Goal: Task Accomplishment & Management: Use online tool/utility

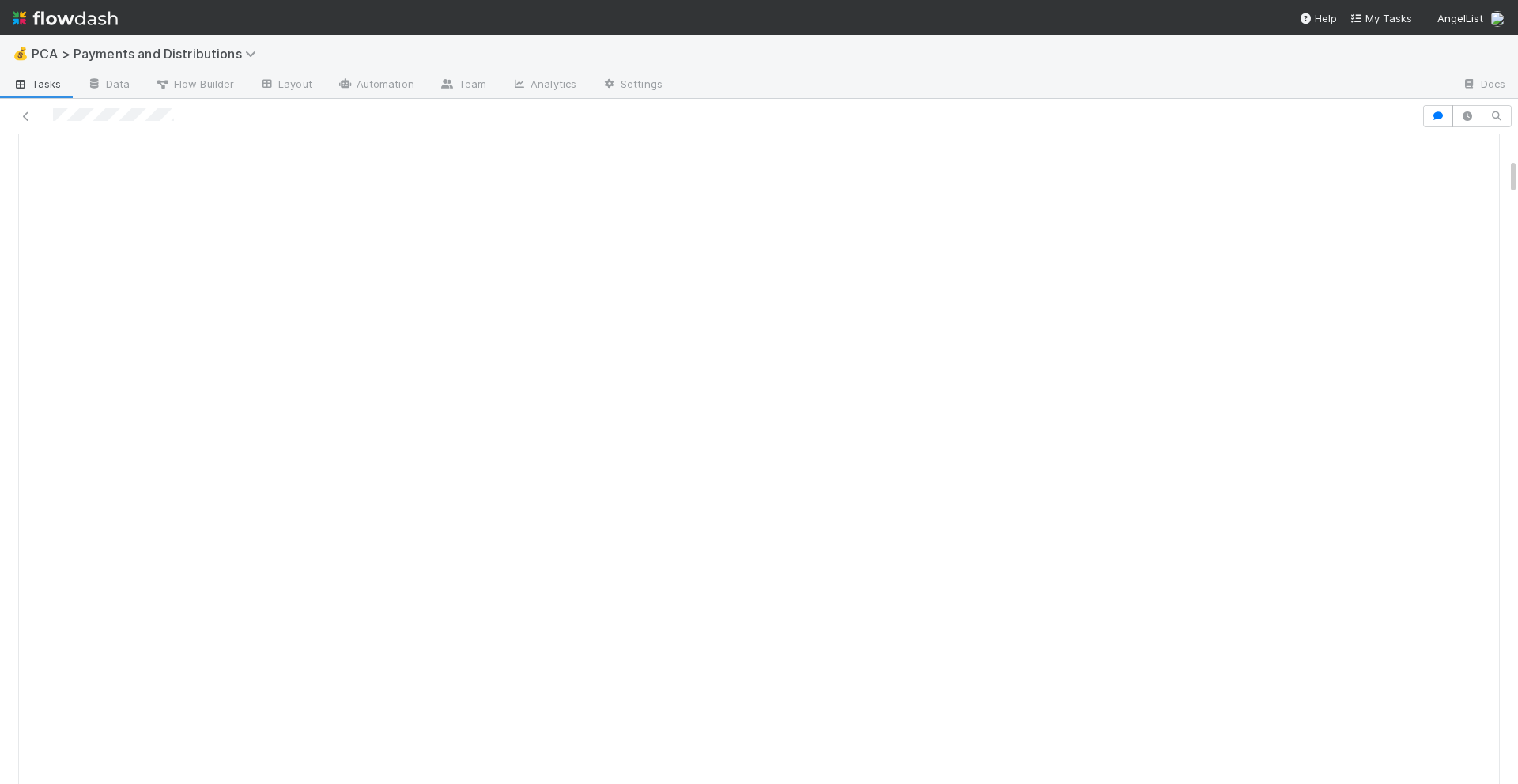
scroll to position [441, 0]
click at [1195, 81] on div at bounding box center [1062, 85] width 774 height 25
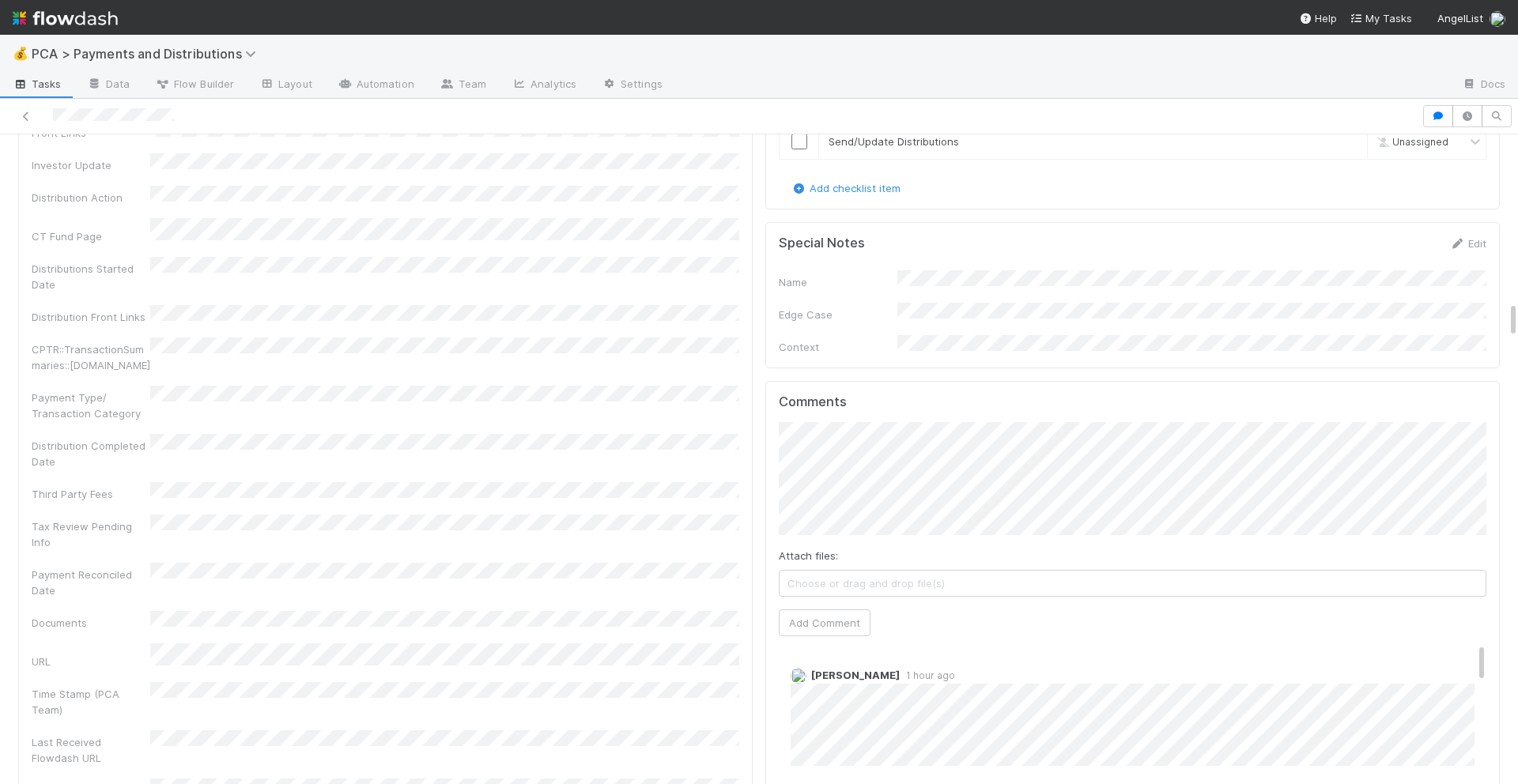
scroll to position [2906, 0]
click at [814, 604] on button "Add Comment" at bounding box center [824, 618] width 91 height 27
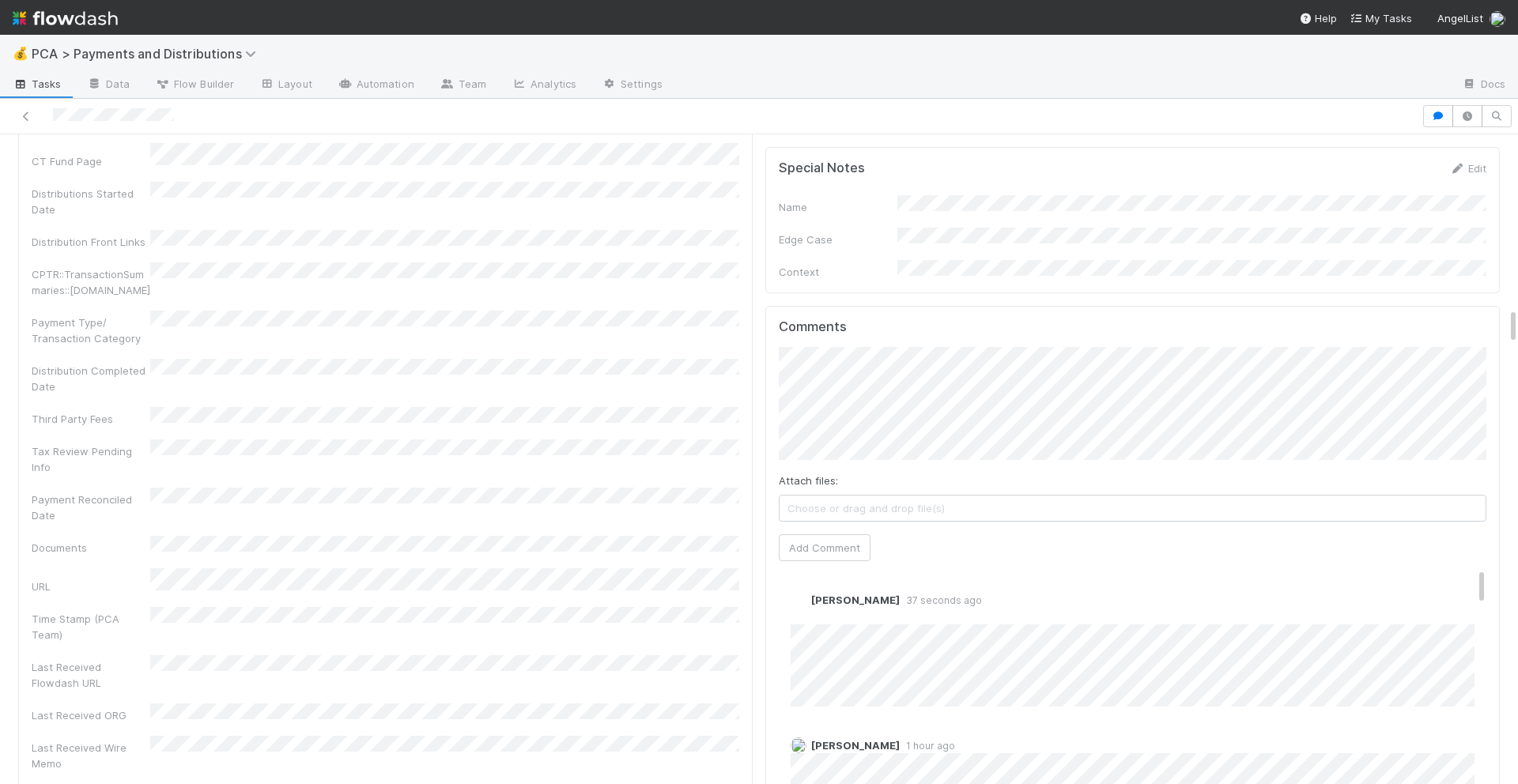
scroll to position [3052, 0]
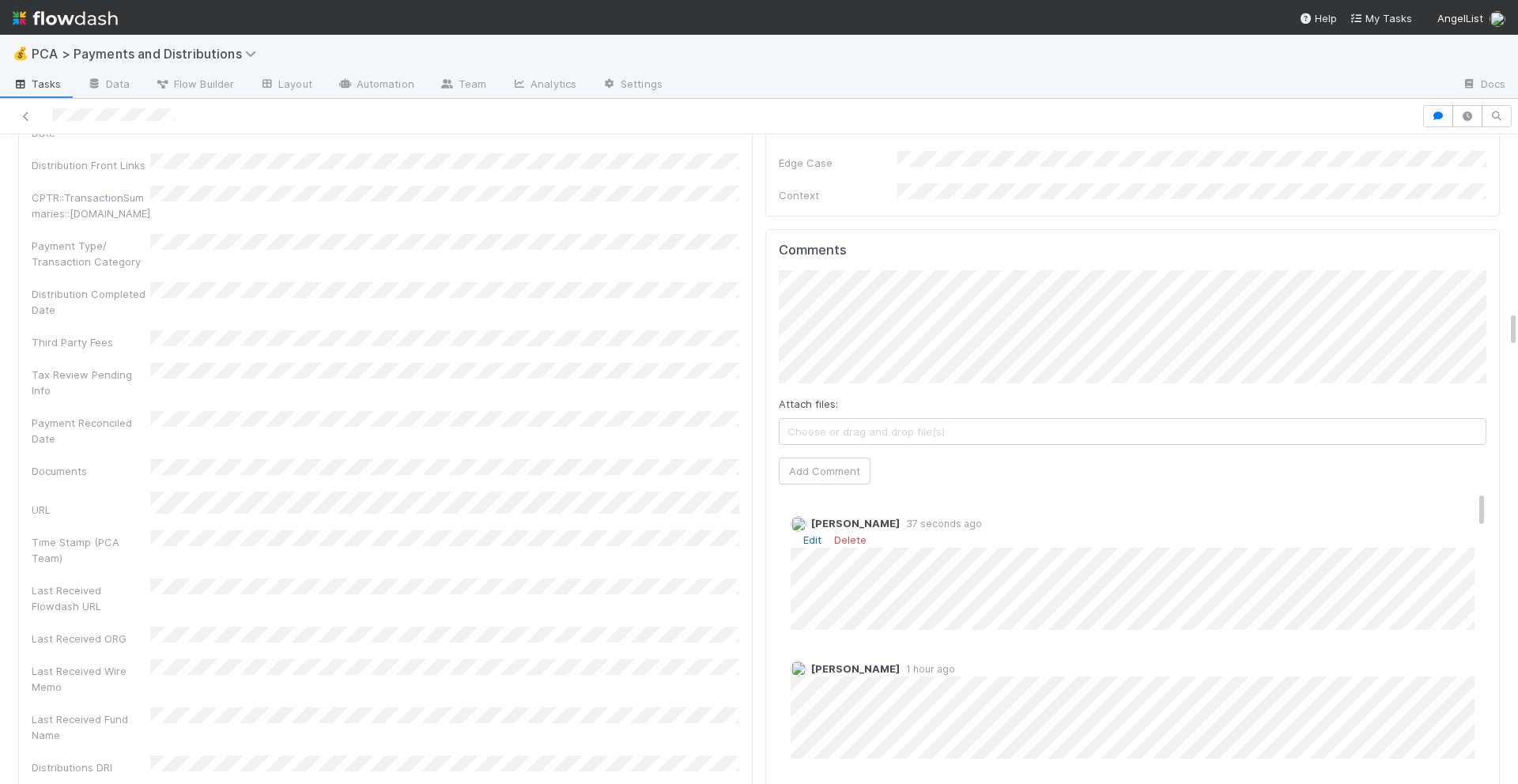
click at [805, 534] on link "Edit" at bounding box center [813, 540] width 18 height 12
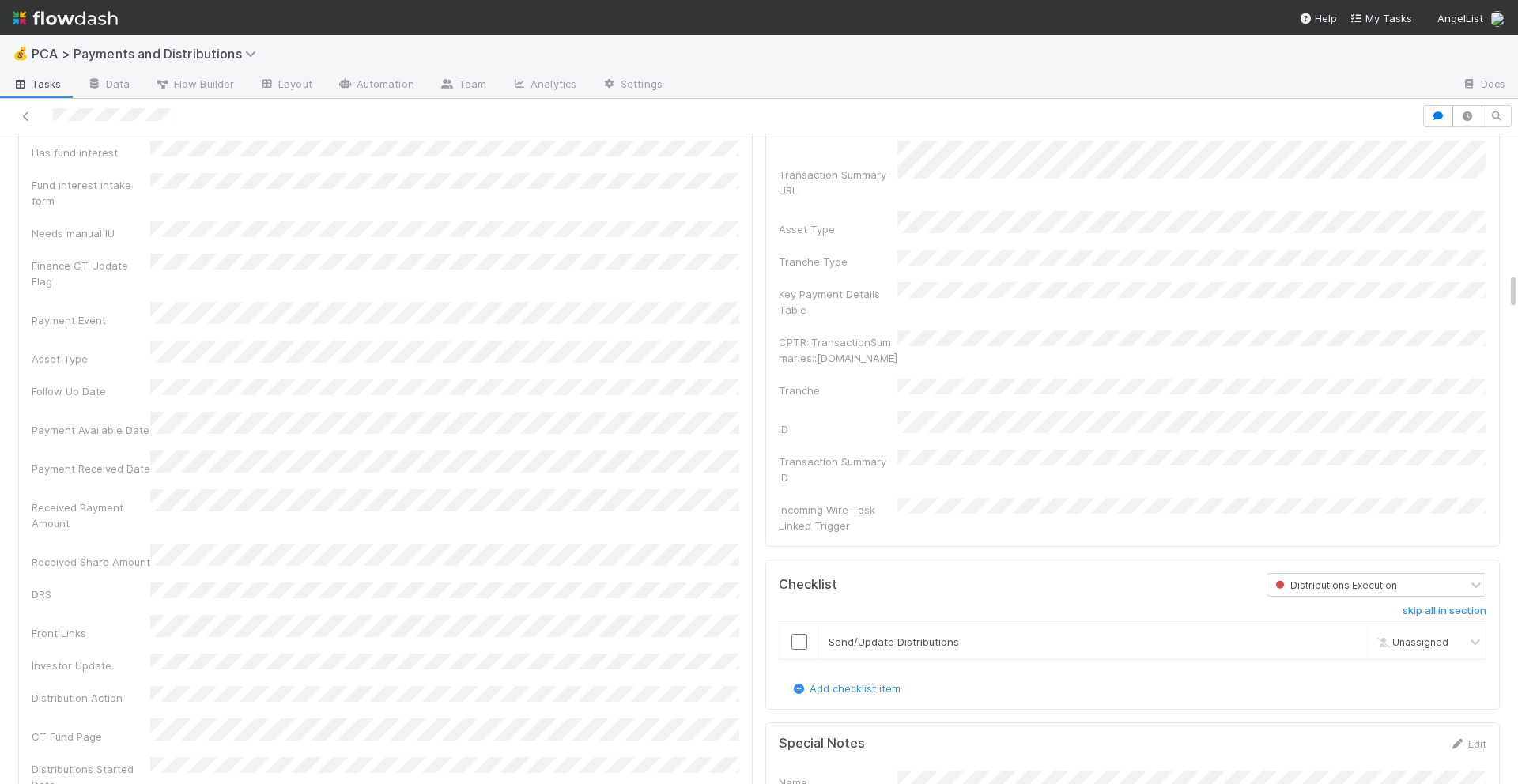
scroll to position [2394, 0]
click at [794, 640] on input "checkbox" at bounding box center [799, 648] width 16 height 16
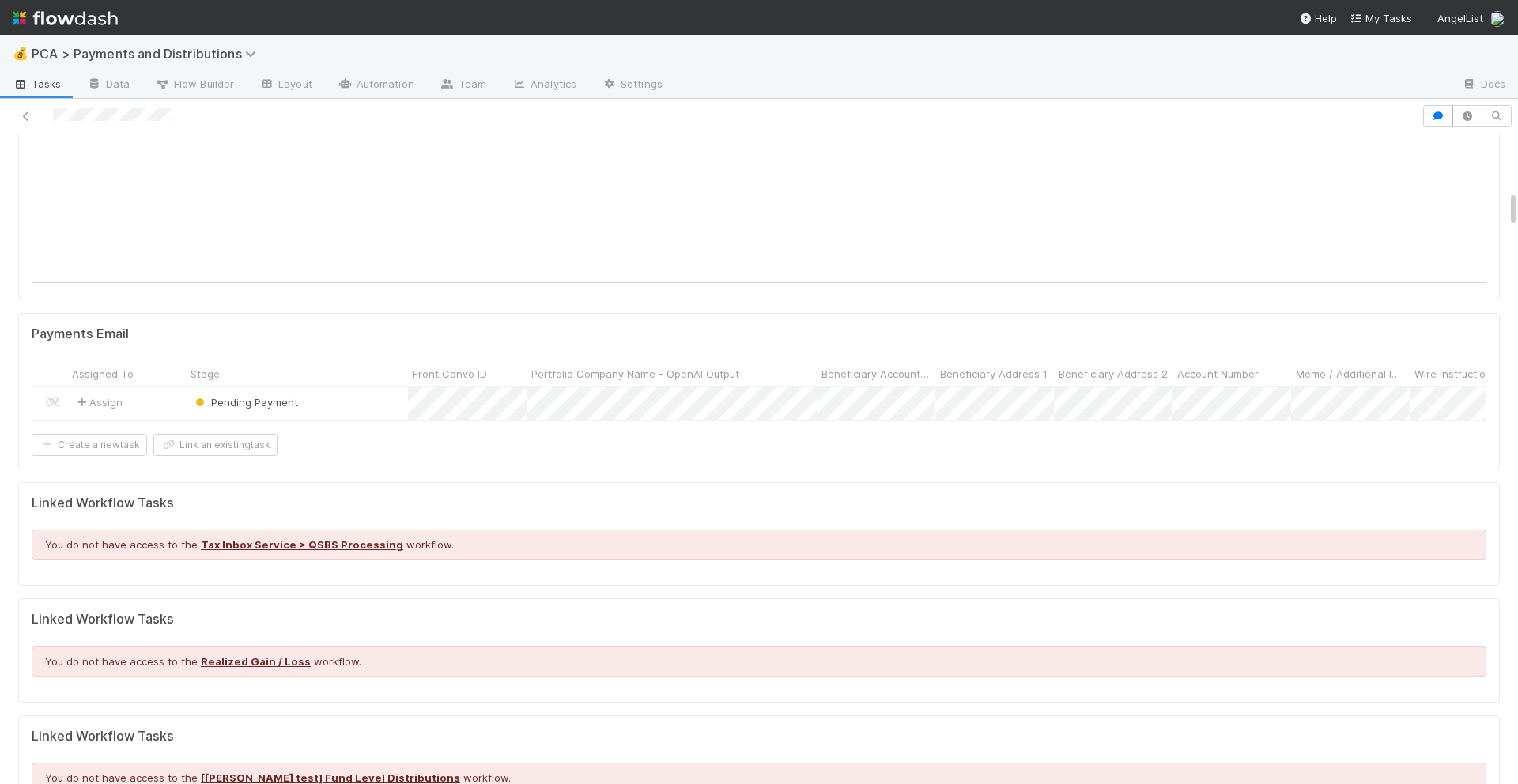
scroll to position [0, 0]
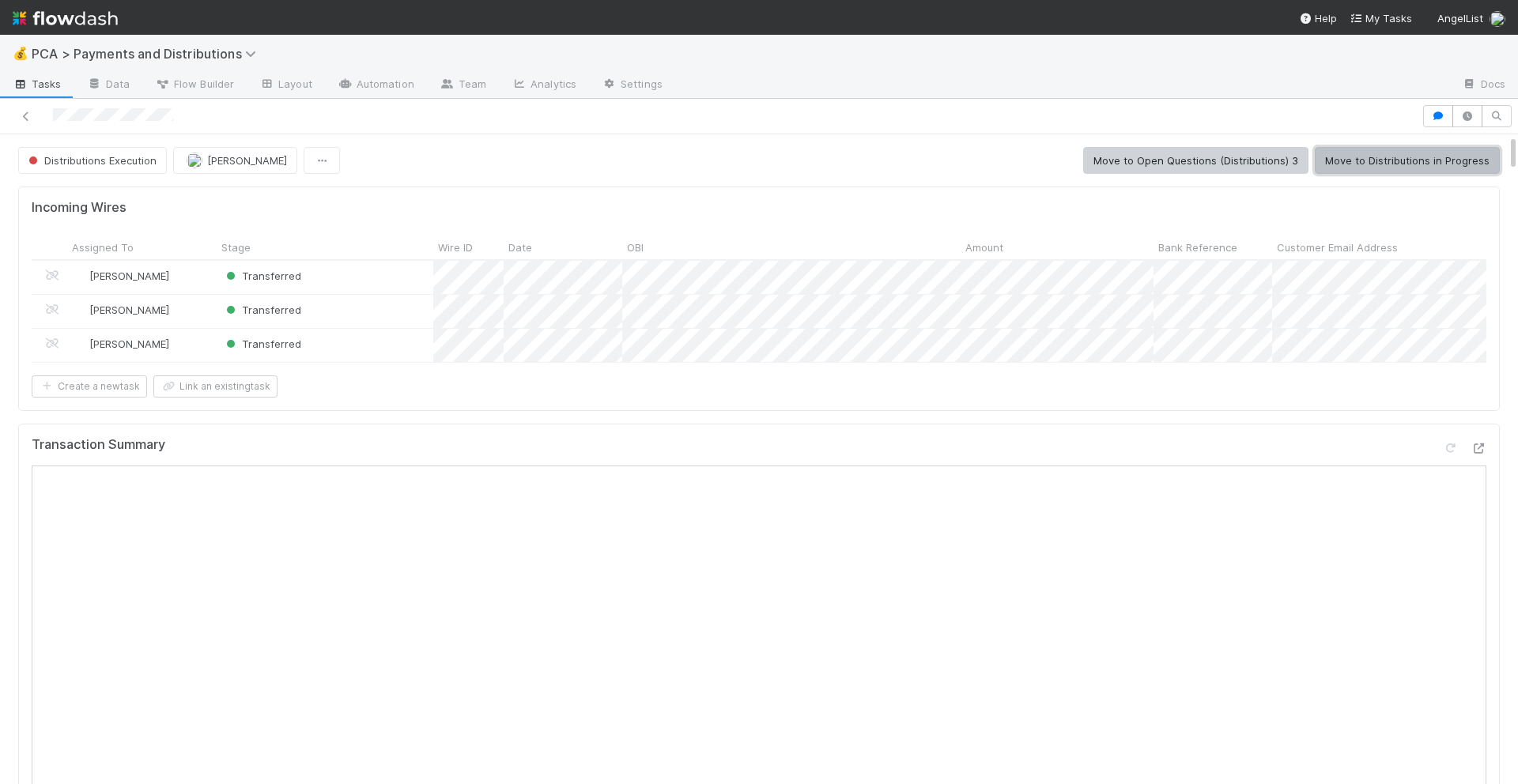
click at [1363, 165] on button "Move to Distributions in Progress" at bounding box center [1407, 160] width 185 height 27
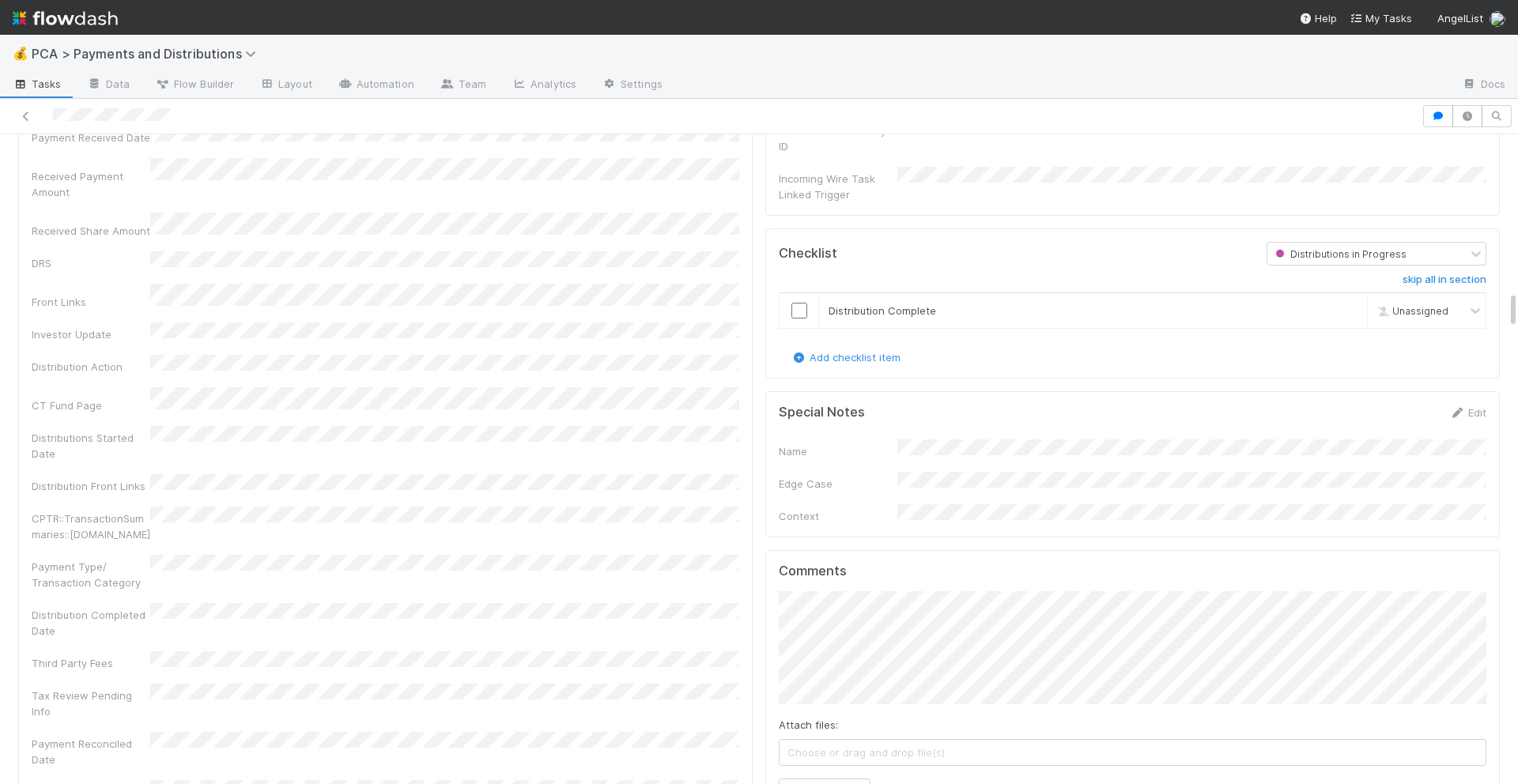
scroll to position [2719, 0]
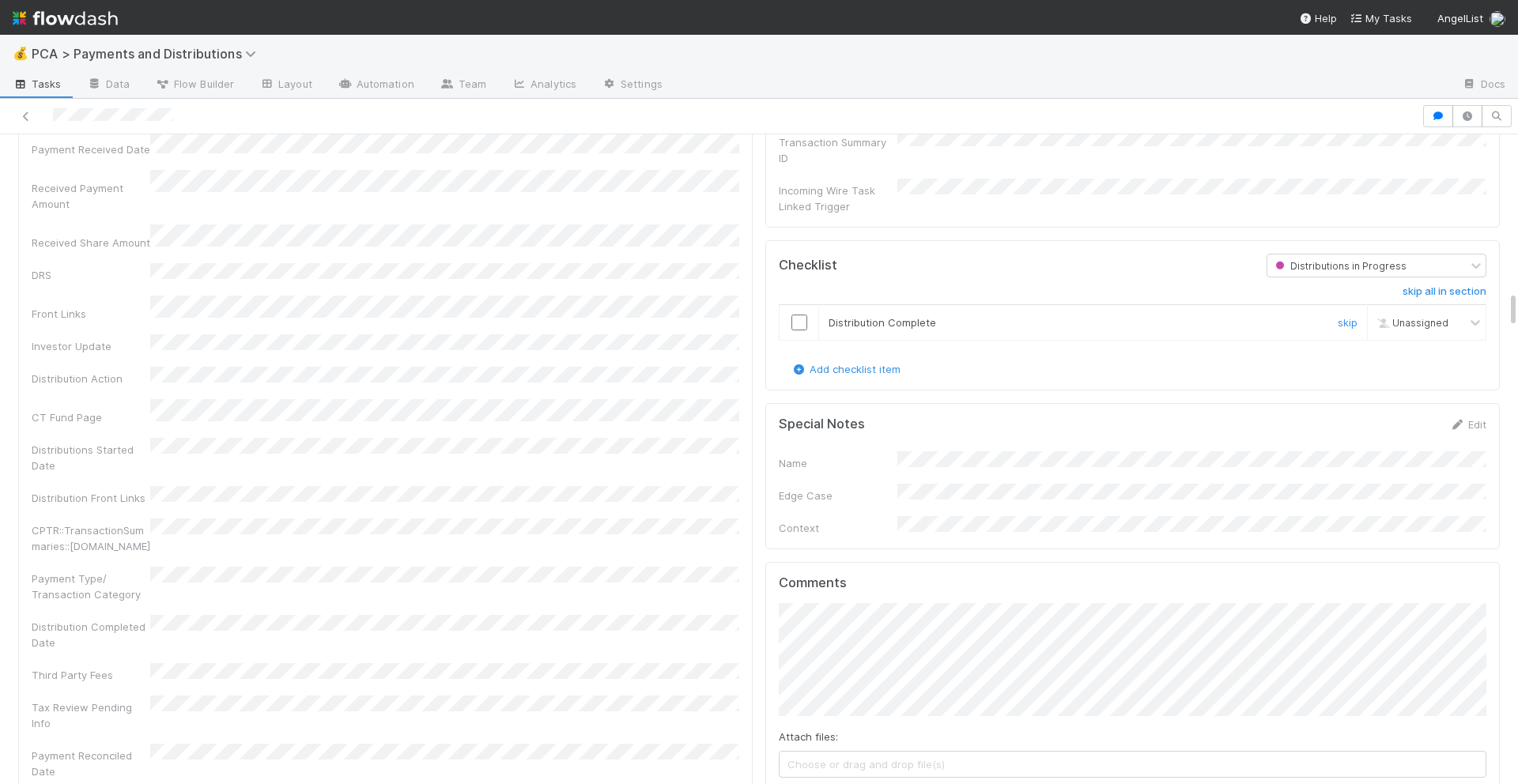
click at [800, 314] on input "checkbox" at bounding box center [799, 322] width 16 height 16
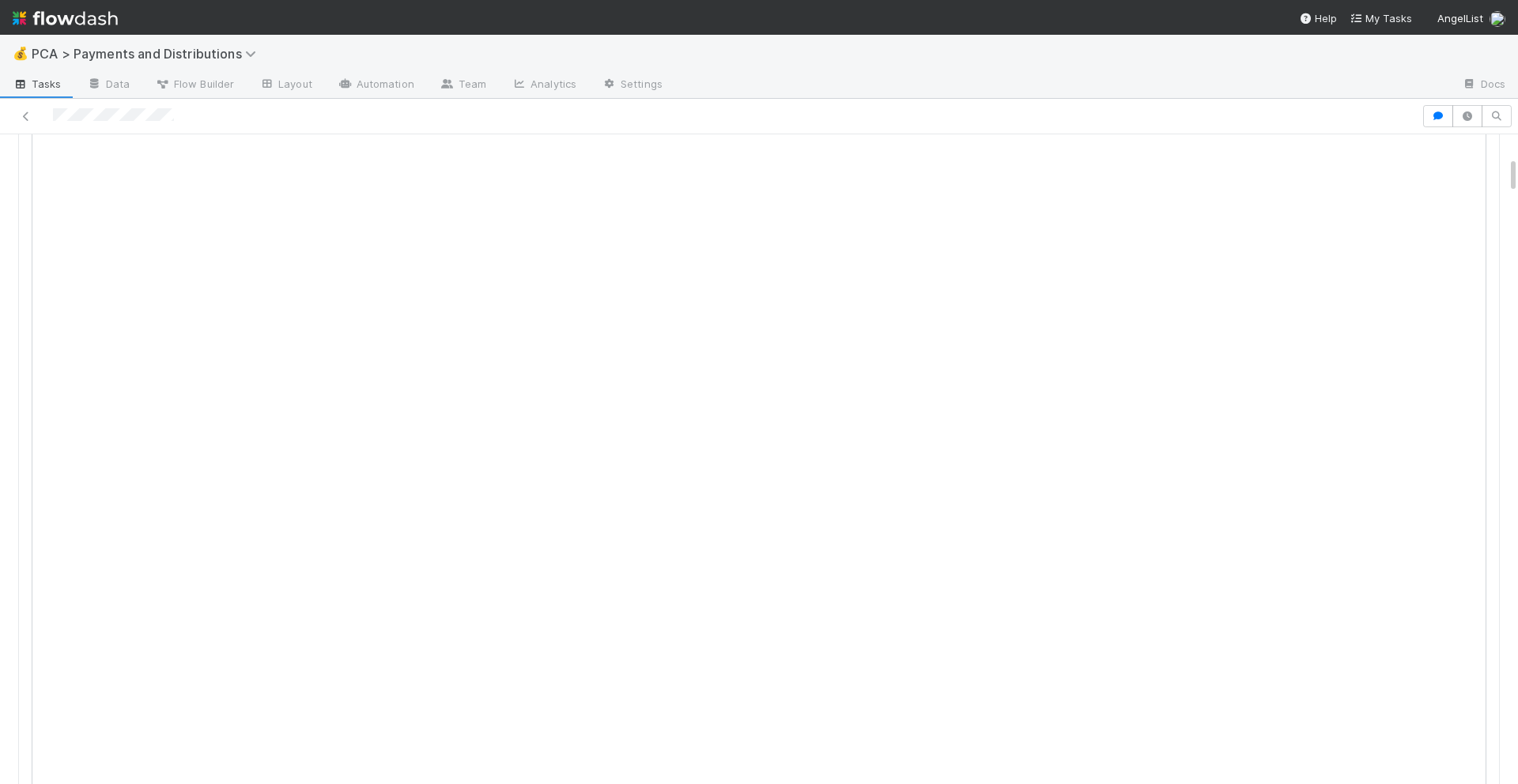
scroll to position [0, 0]
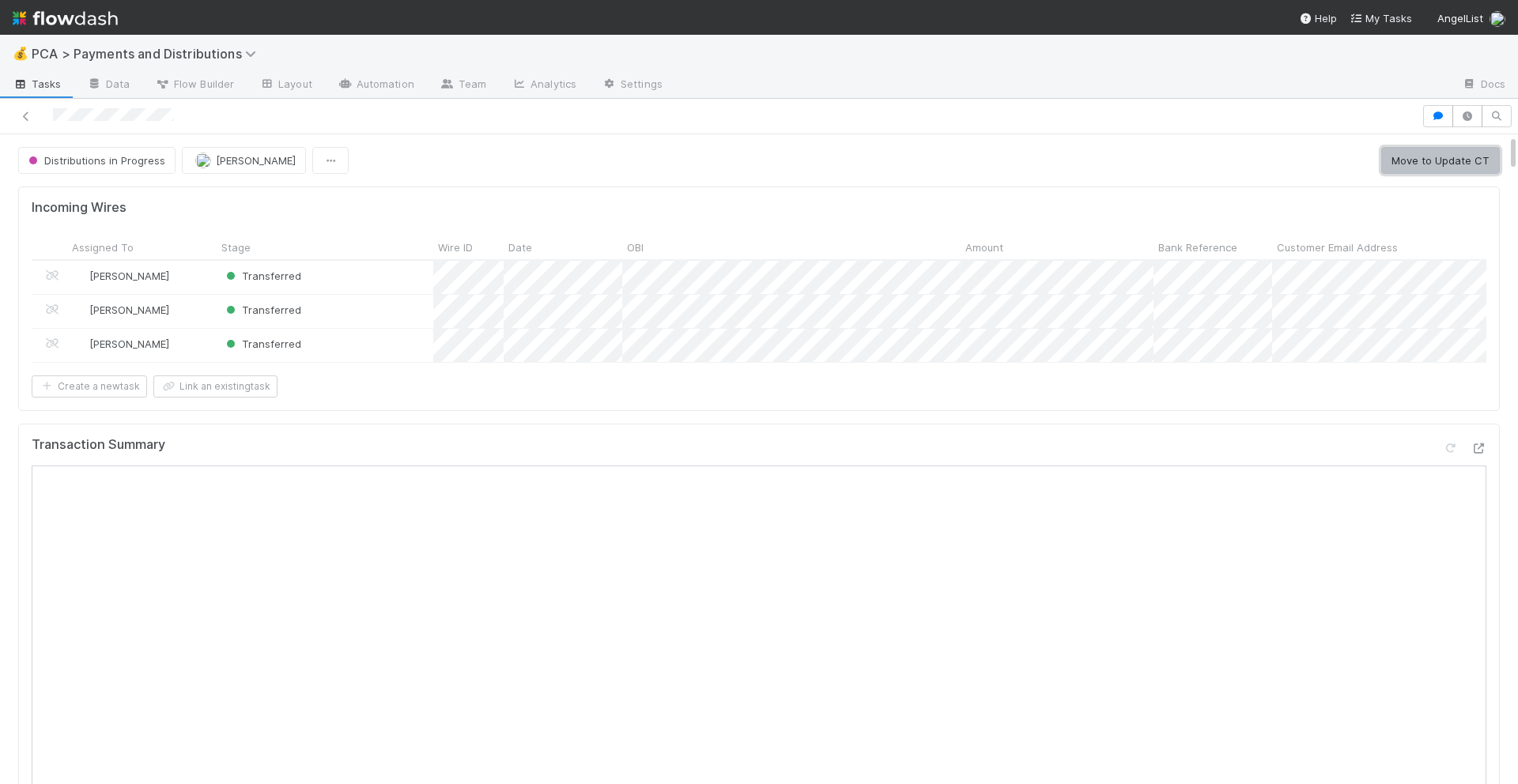
click at [1415, 169] on button "Move to Update CT" at bounding box center [1440, 160] width 119 height 27
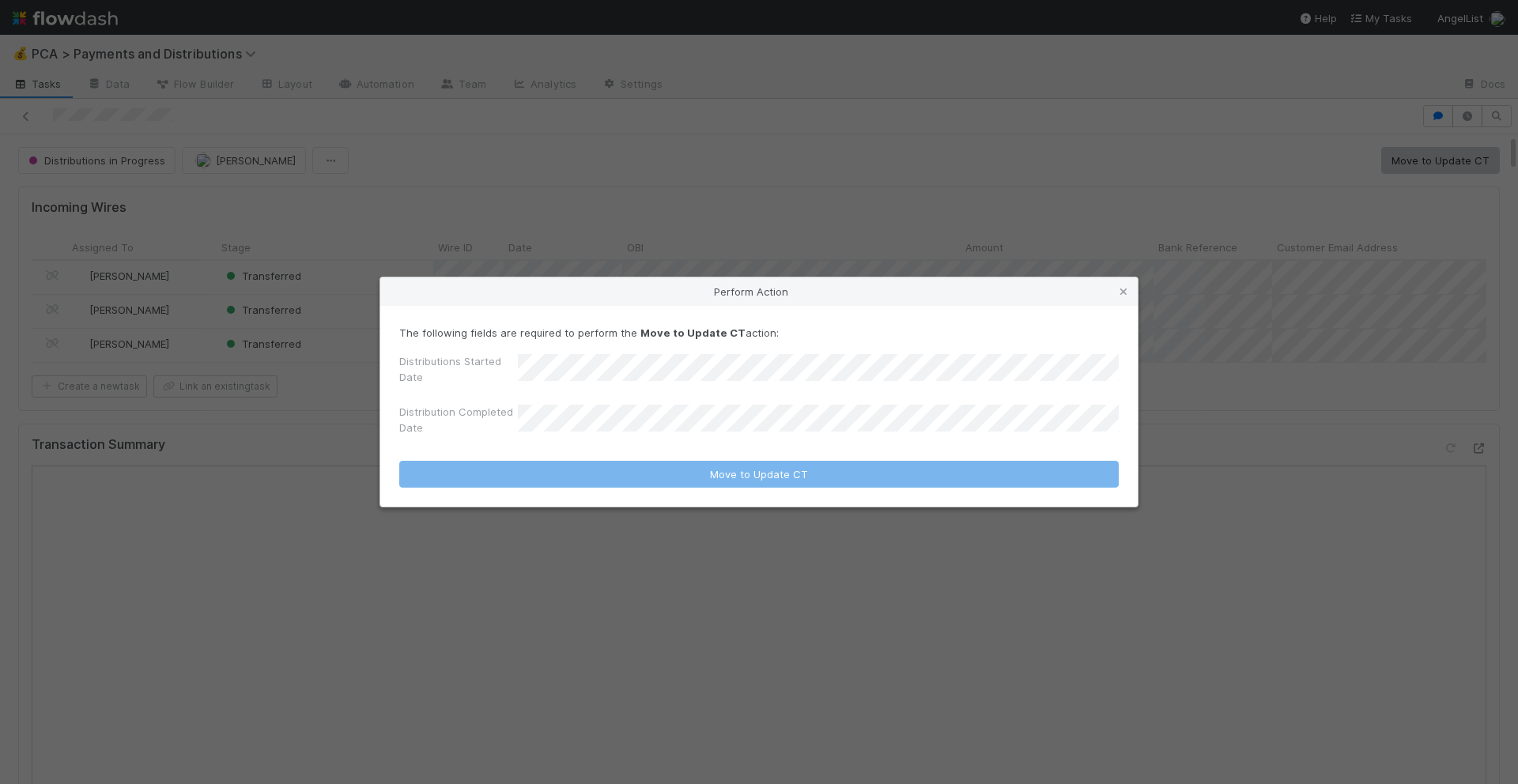
click at [876, 250] on div "Perform Action The following fields are required to perform the Move to Update …" at bounding box center [759, 392] width 1518 height 784
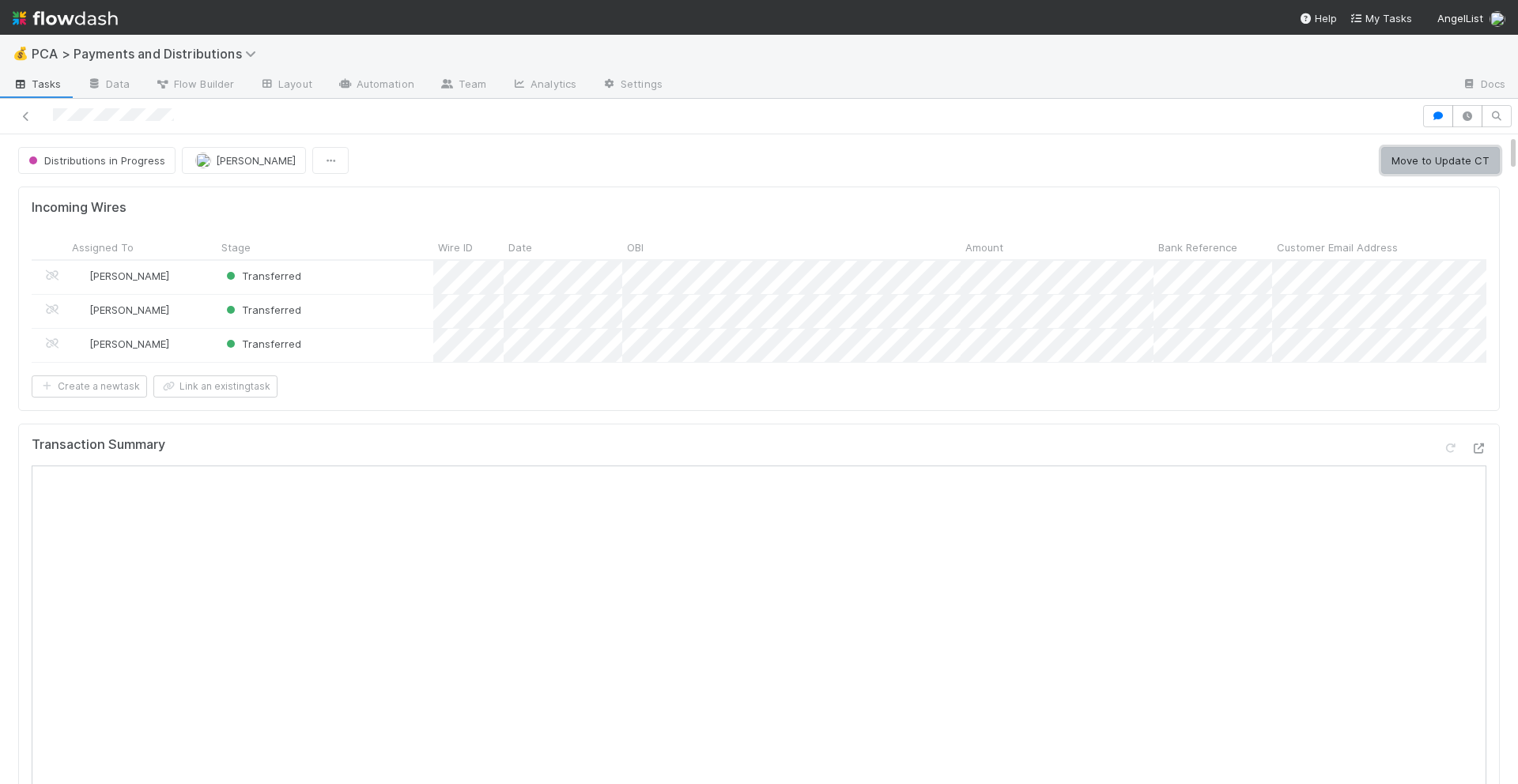
click at [1411, 167] on button "Move to Update CT" at bounding box center [1440, 160] width 119 height 27
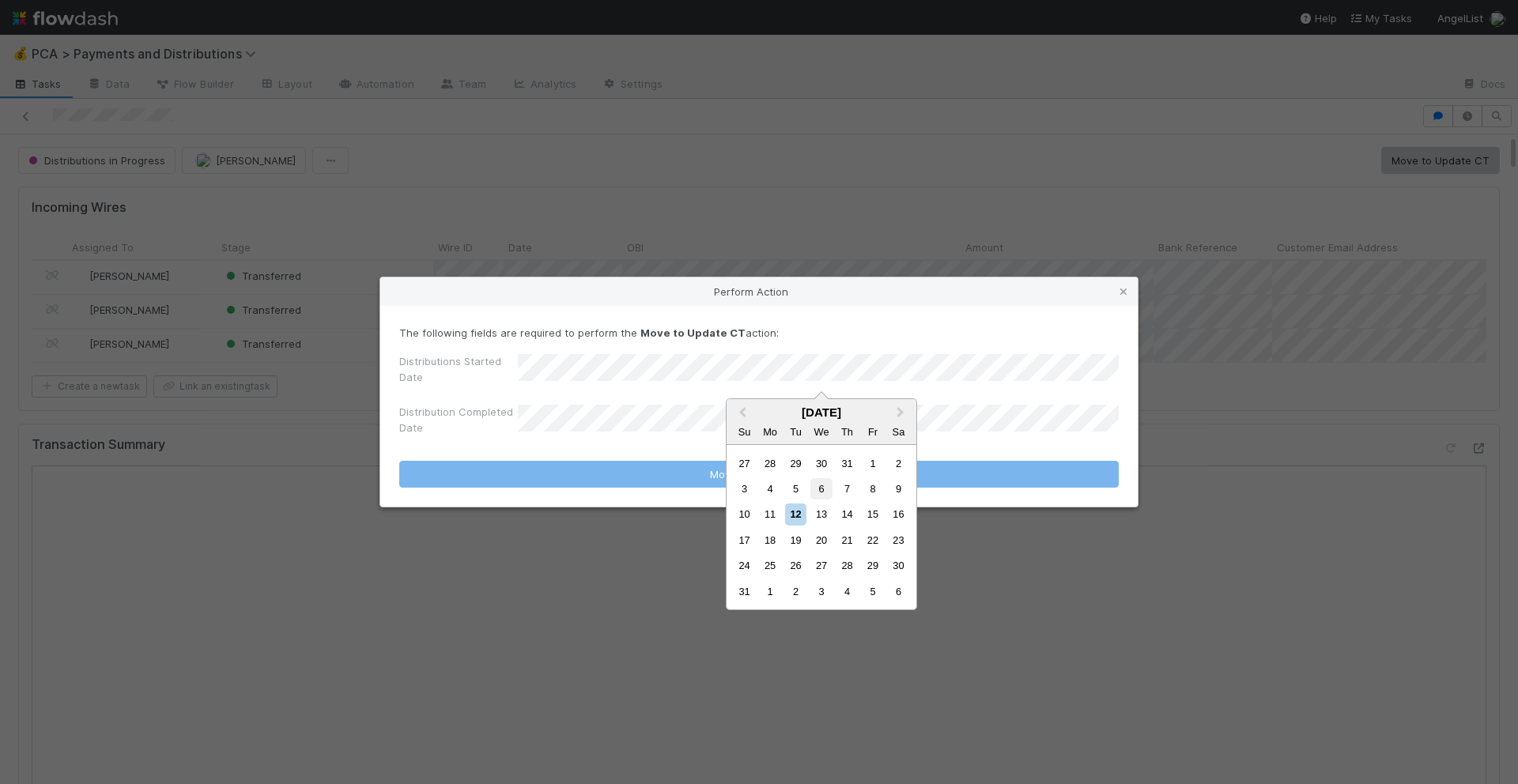
click at [827, 490] on div "6" at bounding box center [821, 489] width 22 height 22
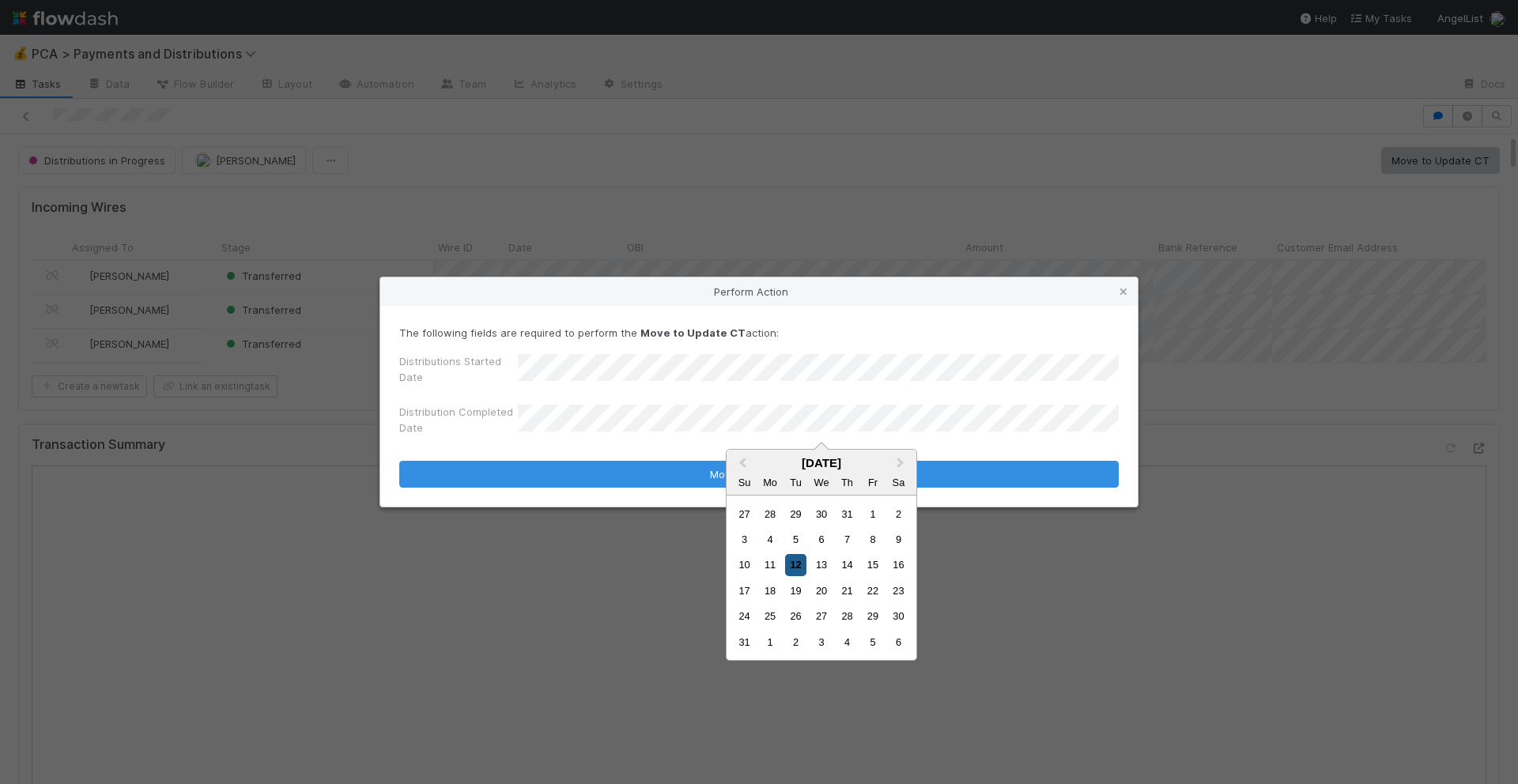
click at [792, 568] on div "12" at bounding box center [796, 565] width 22 height 22
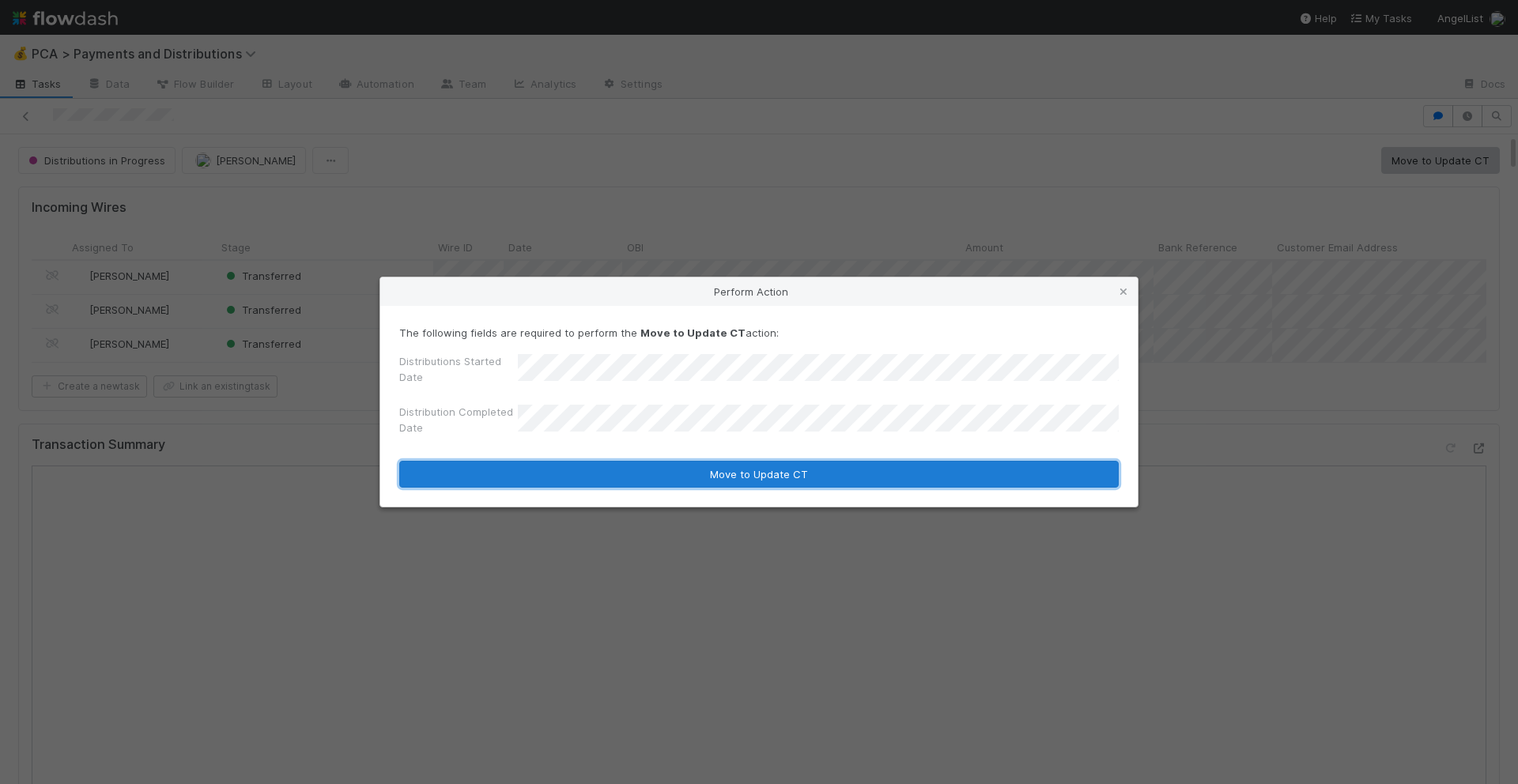
click at [800, 482] on button "Move to Update CT" at bounding box center [759, 474] width 719 height 27
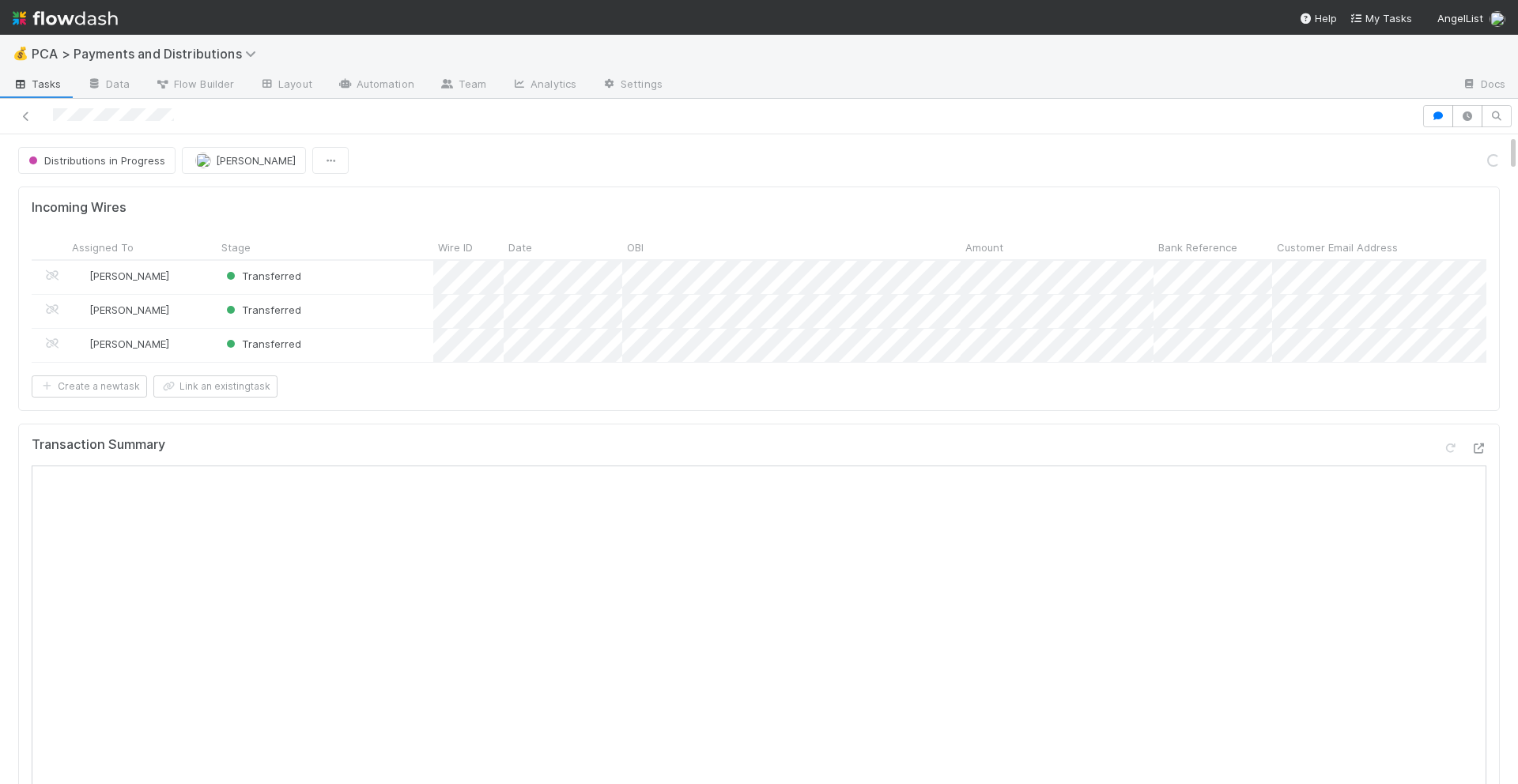
scroll to position [1373, 0]
click at [1436, 163] on button "Move to Completed" at bounding box center [1440, 160] width 119 height 27
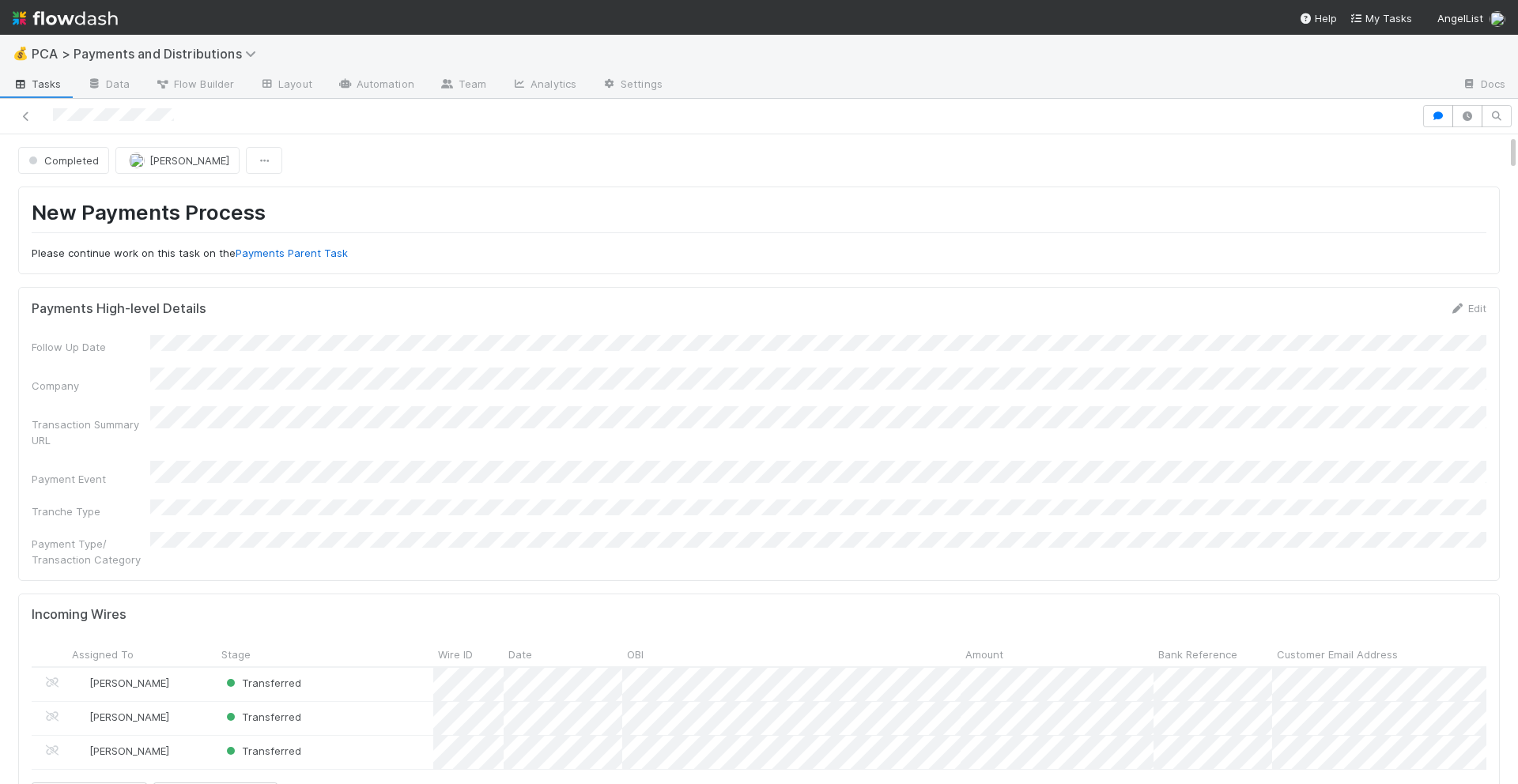
scroll to position [1358, 0]
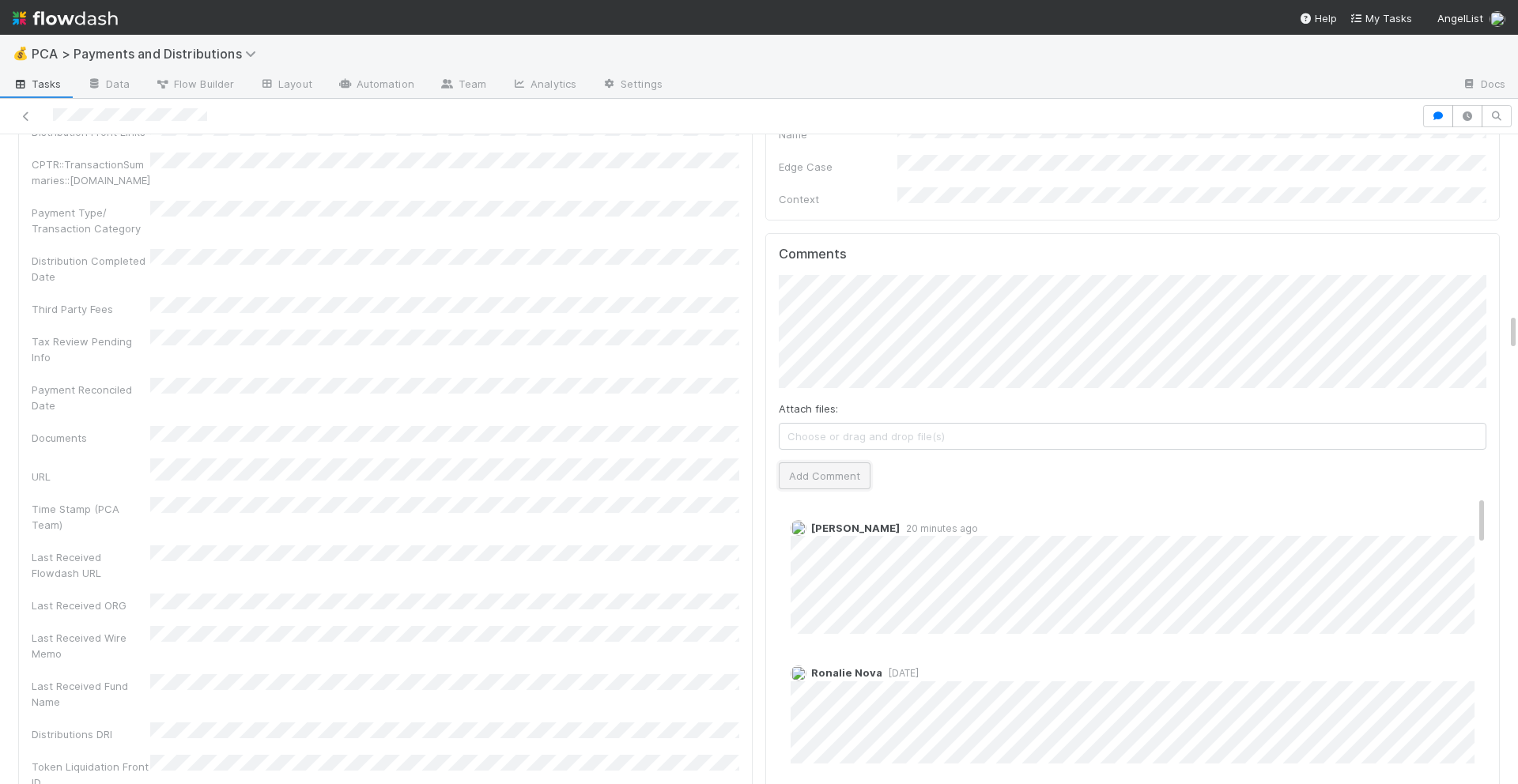
click at [826, 462] on button "Add Comment" at bounding box center [824, 476] width 91 height 27
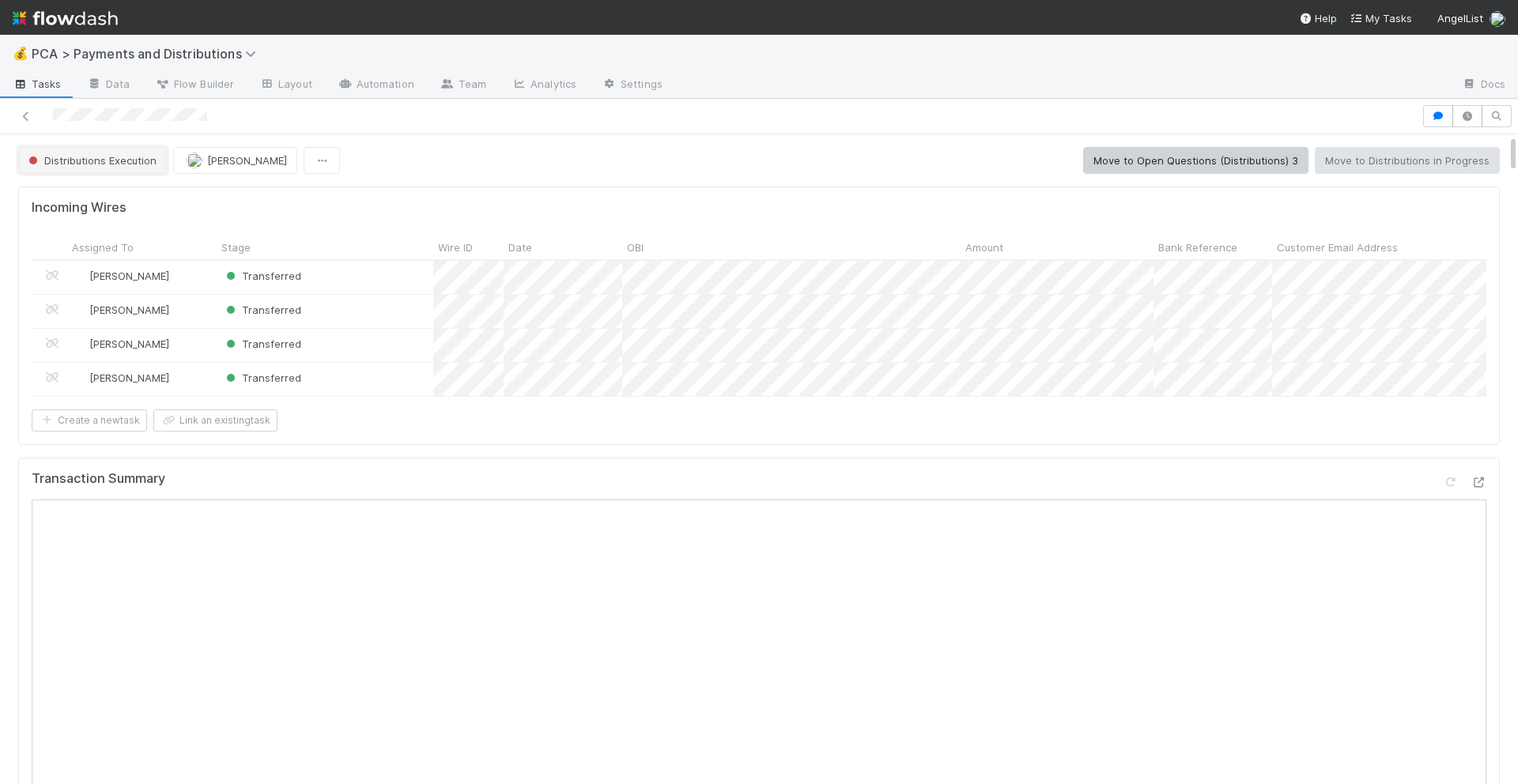
click at [143, 159] on span "Distributions Execution" at bounding box center [91, 160] width 131 height 12
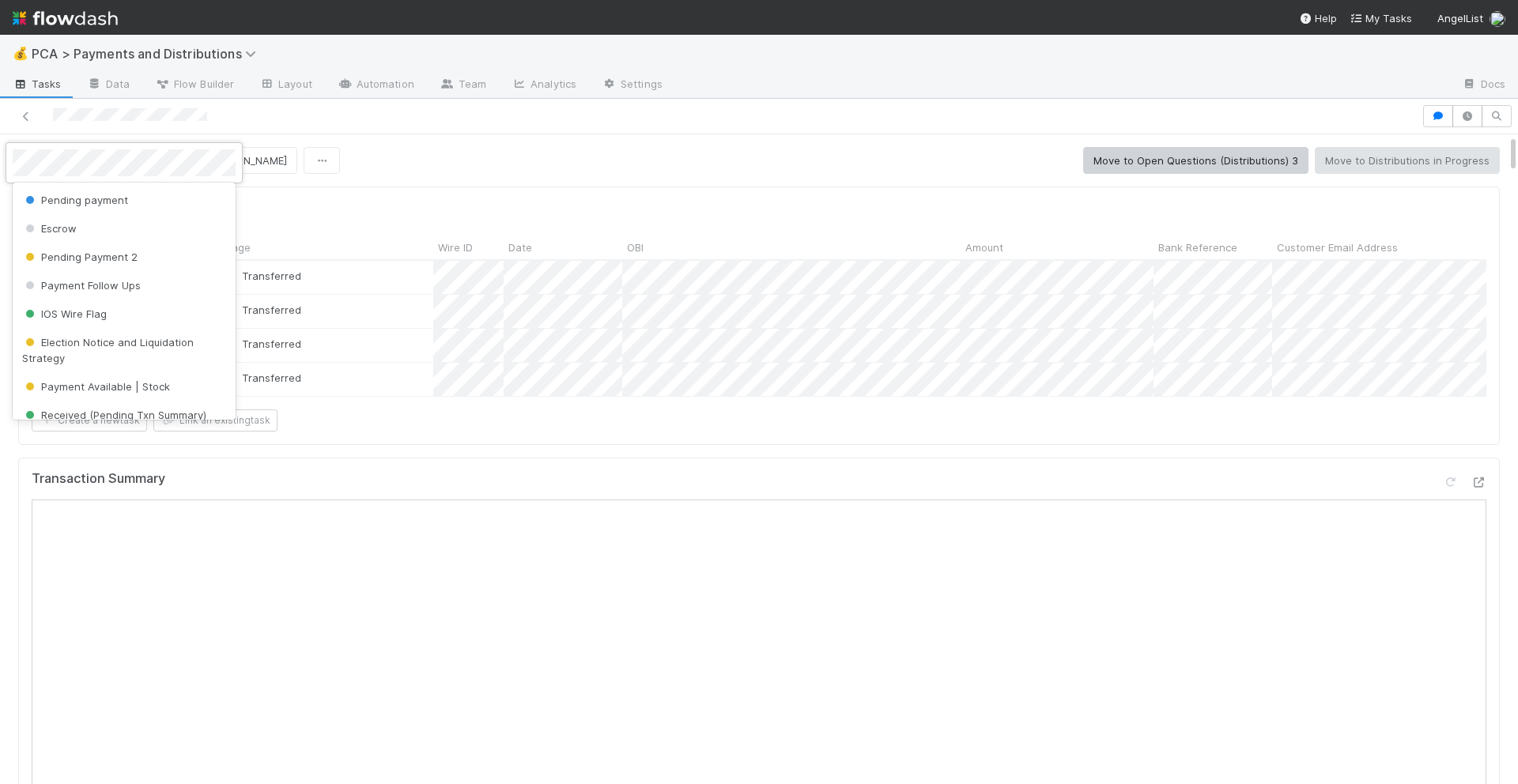
scroll to position [218, 0]
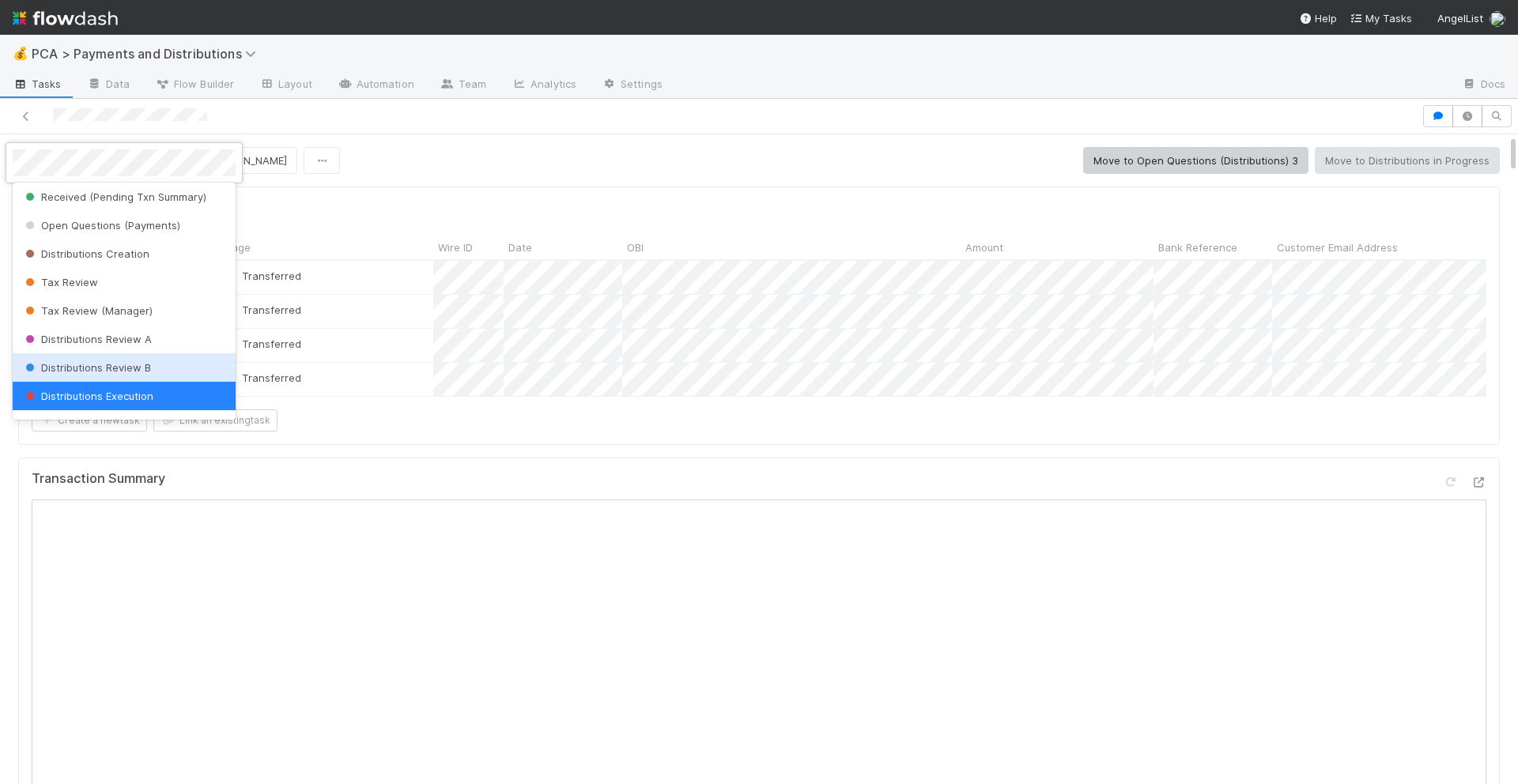
click at [121, 367] on span "Distributions Review B" at bounding box center [87, 367] width 129 height 12
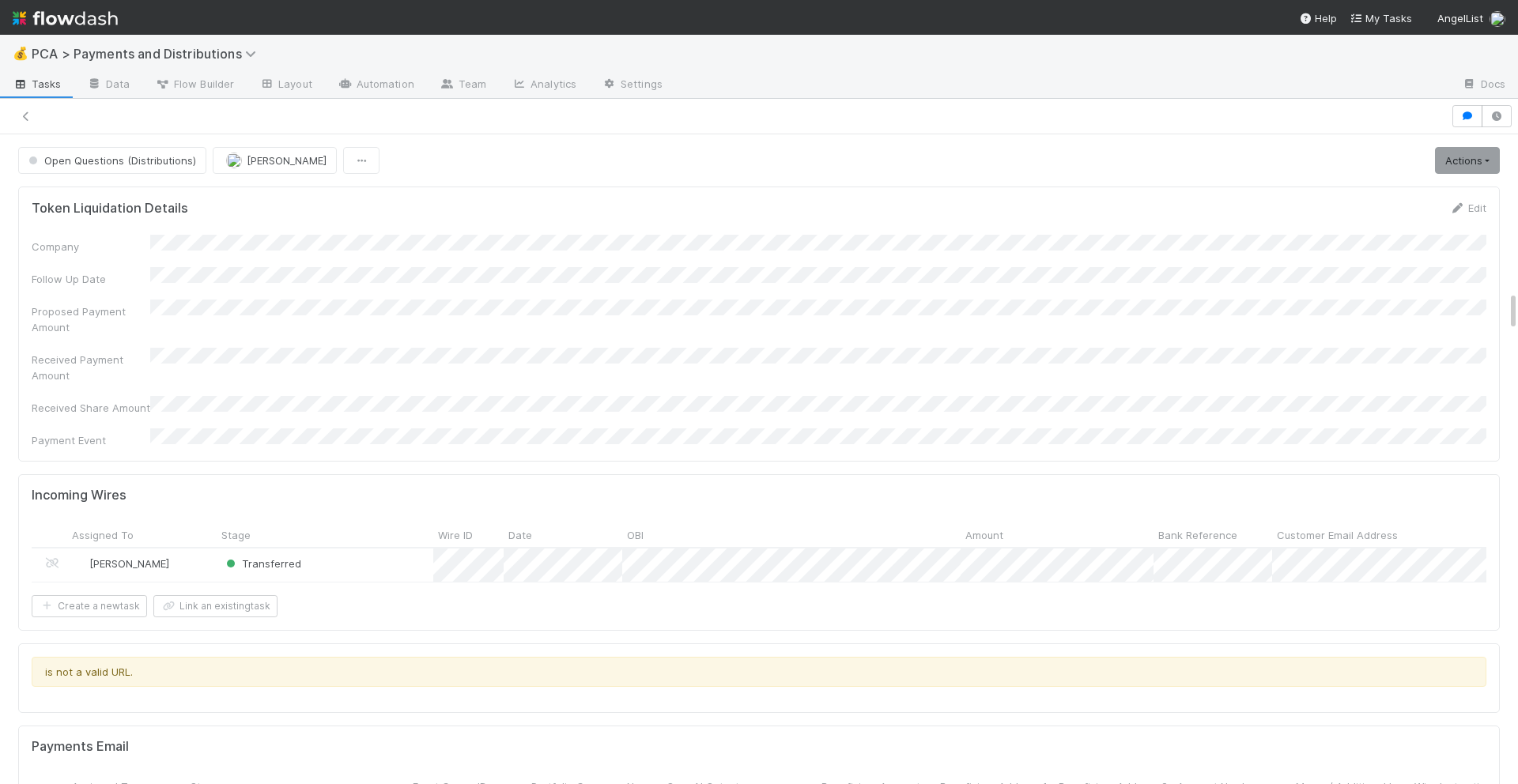
scroll to position [1795, 0]
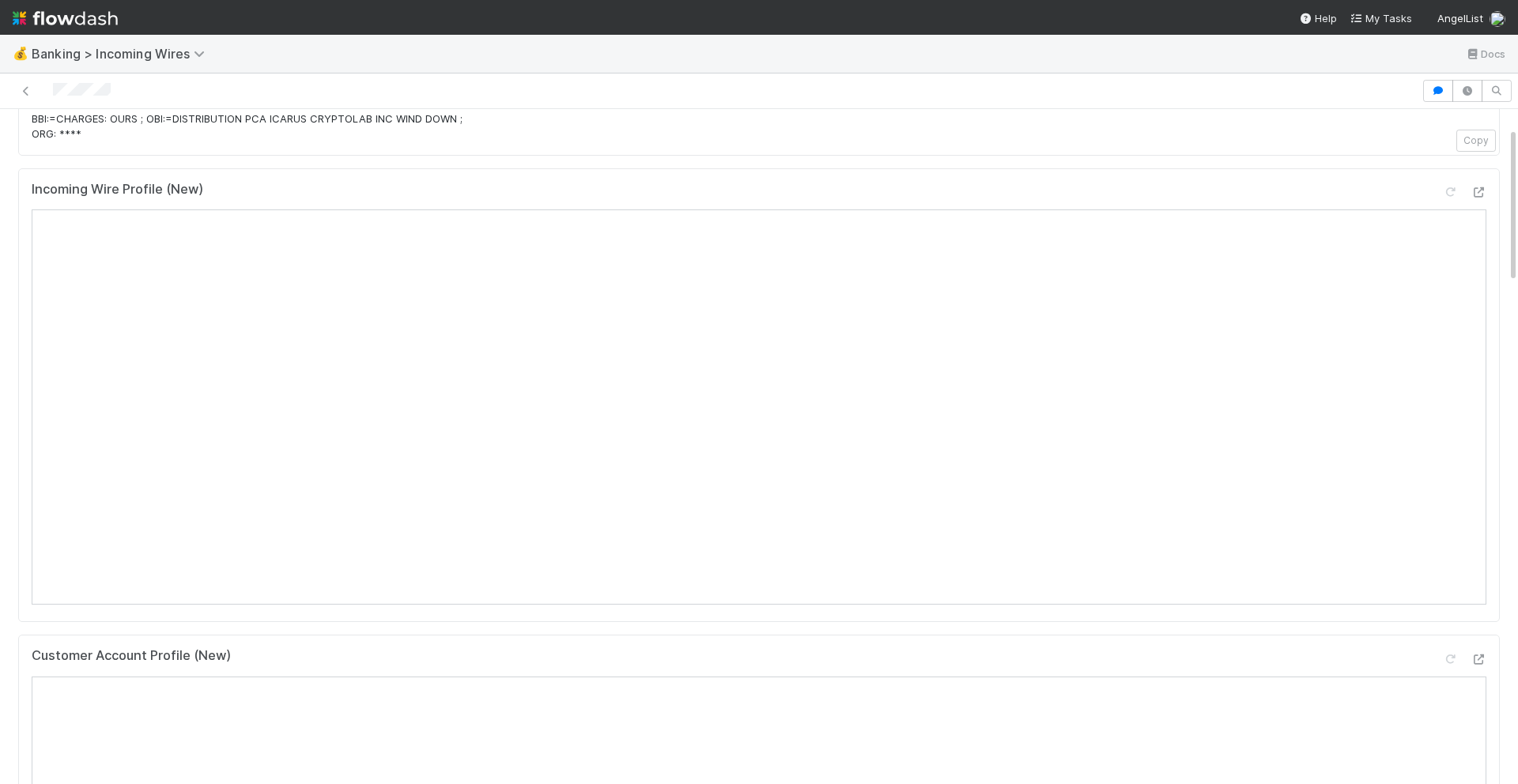
scroll to position [80, 0]
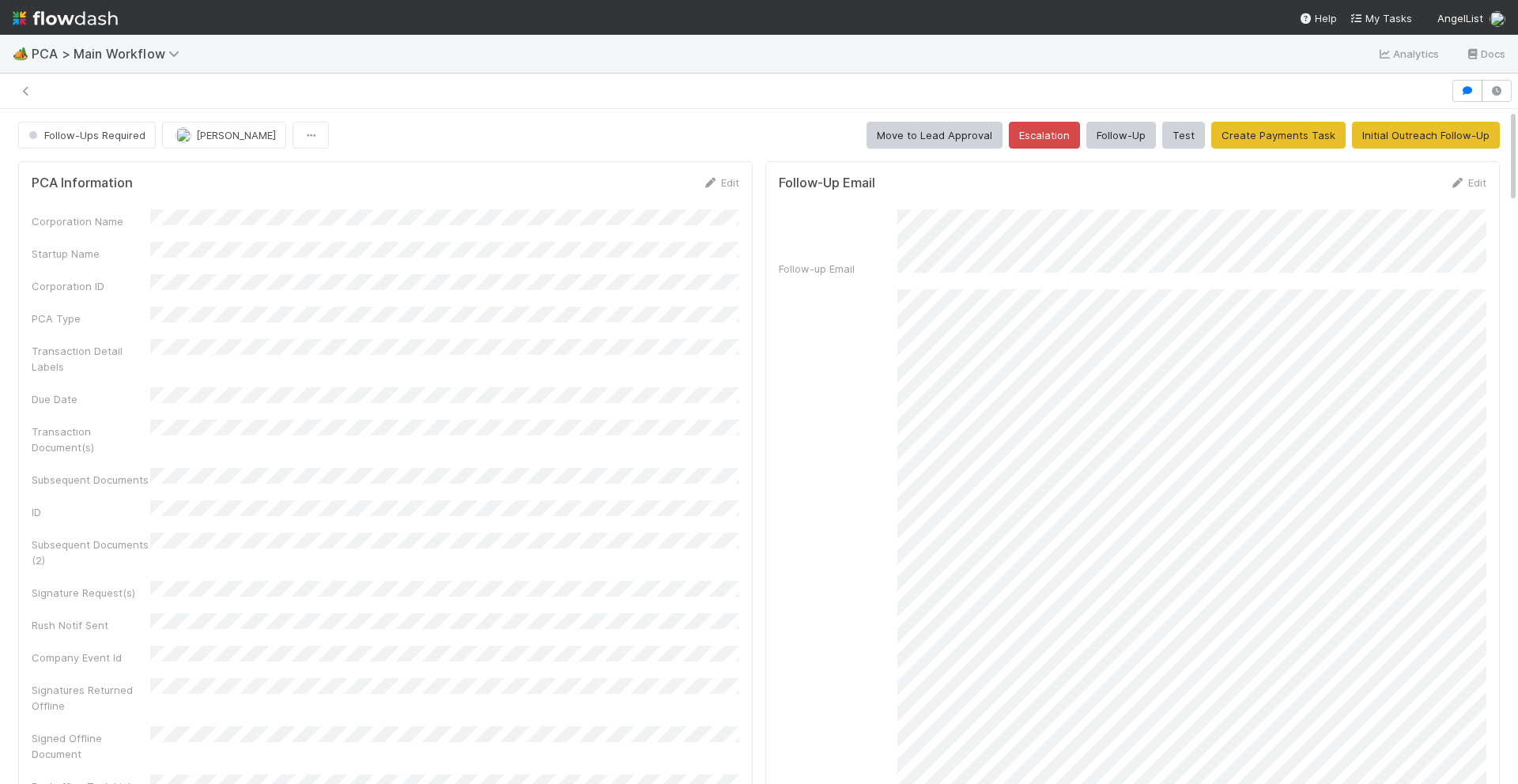
scroll to position [977, 0]
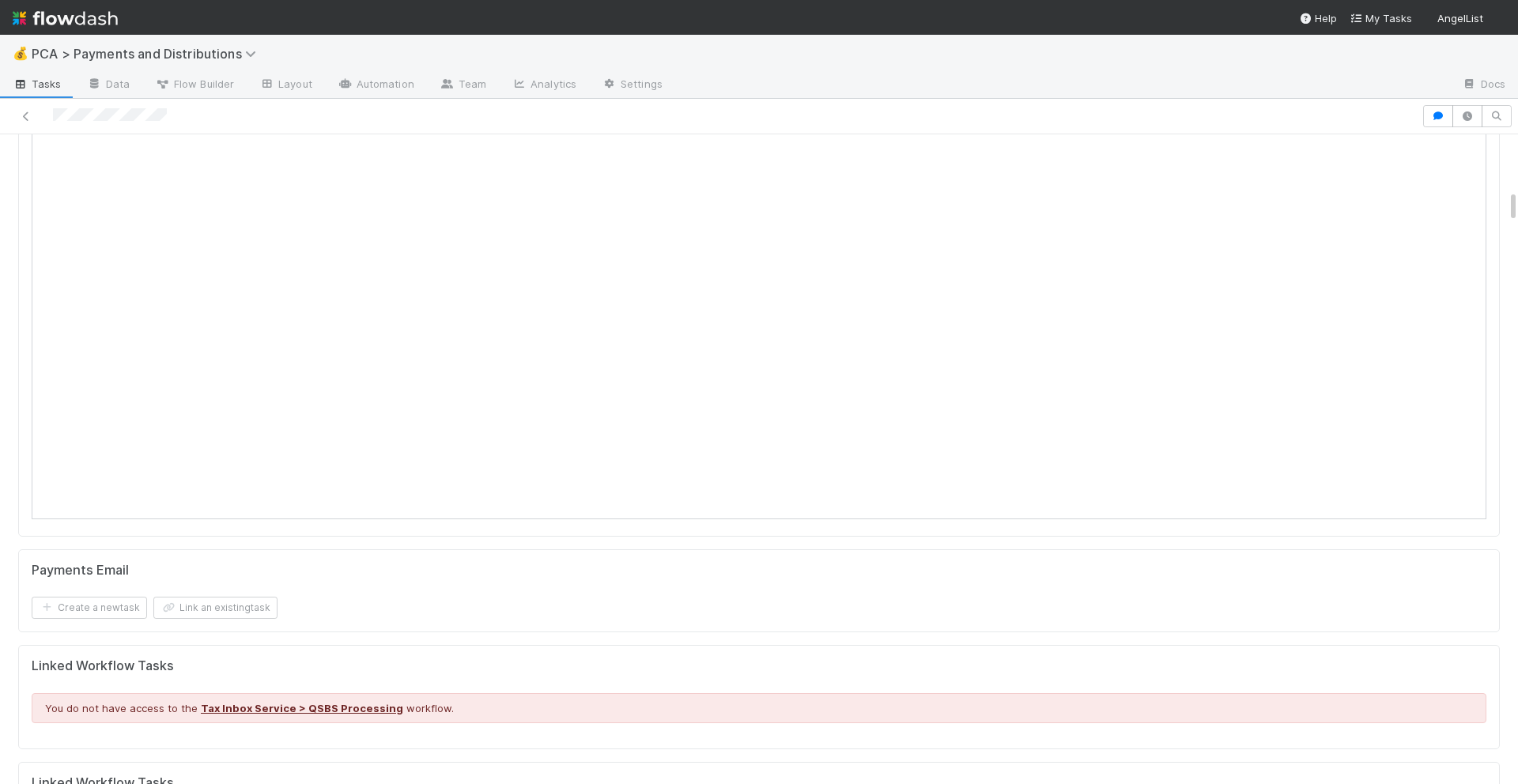
scroll to position [1088, 0]
